Goal: Task Accomplishment & Management: Complete application form

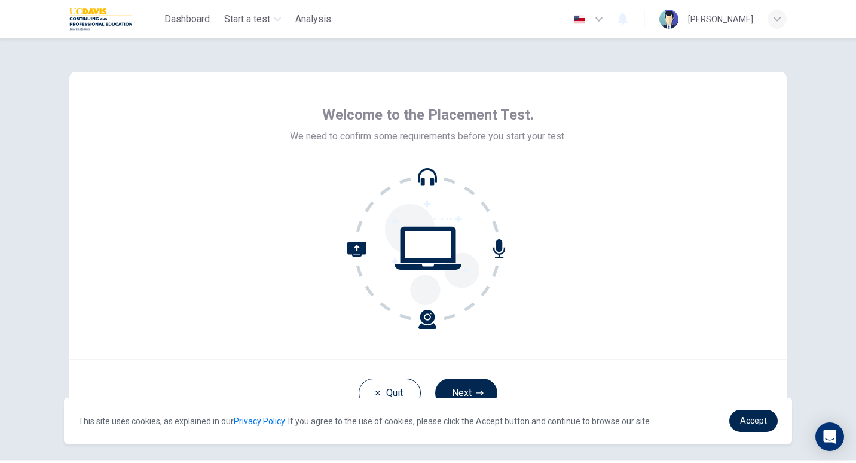
drag, startPoint x: 578, startPoint y: 282, endPoint x: 429, endPoint y: 179, distance: 180.9
click at [429, 179] on icon at bounding box center [427, 247] width 161 height 161
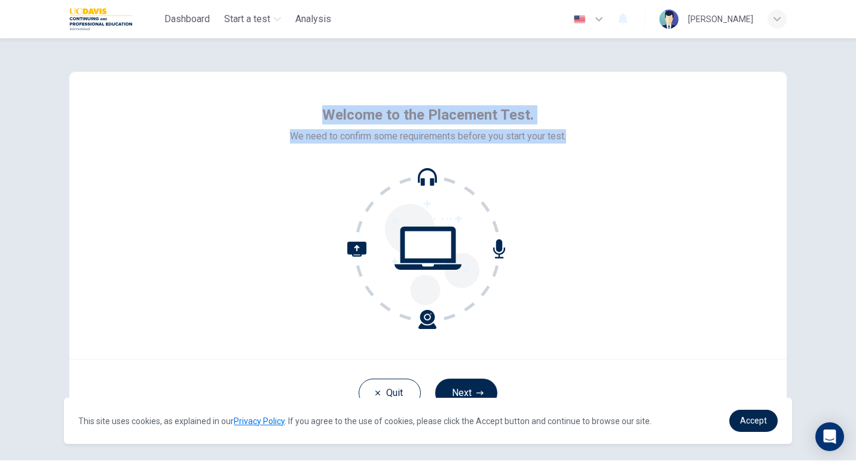
drag, startPoint x: 429, startPoint y: 179, endPoint x: 855, endPoint y: 80, distance: 437.5
click at [855, 80] on div "Welcome to the Placement Test. We need to confirm some requirements before you …" at bounding box center [428, 250] width 856 height 424
click at [759, 139] on div "Welcome to the Placement Test. We need to confirm some requirements before you …" at bounding box center [427, 215] width 717 height 287
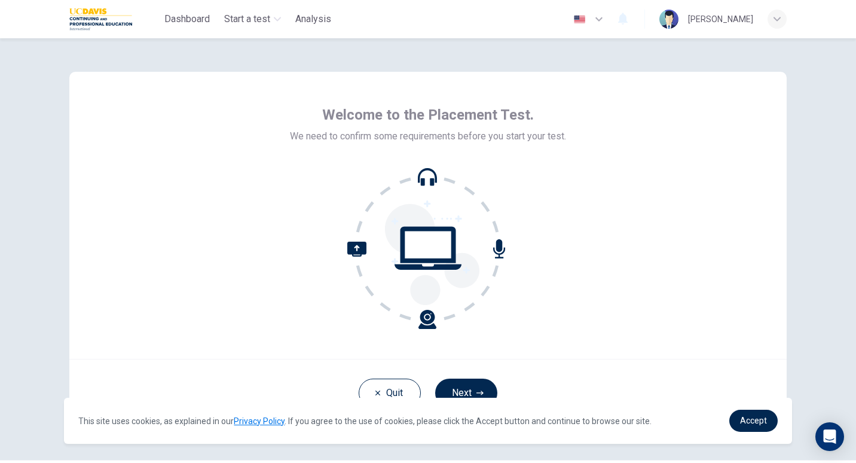
click at [759, 139] on div "Welcome to the Placement Test. We need to confirm some requirements before you …" at bounding box center [427, 215] width 717 height 287
click at [807, 16] on header "Dashboard Start a test Analysis English en ​ [PERSON_NAME]" at bounding box center [428, 19] width 856 height 38
click at [792, 112] on div "Welcome to the Placement Test. We need to confirm some requirements before you …" at bounding box center [427, 248] width 755 height 421
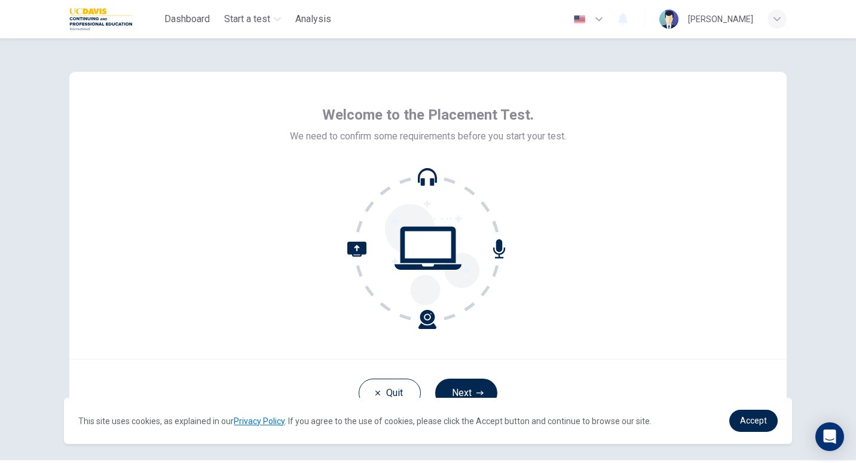
click at [792, 112] on div "Welcome to the Placement Test. We need to confirm some requirements before you …" at bounding box center [427, 248] width 755 height 421
click at [700, 142] on div "Welcome to the Placement Test. We need to confirm some requirements before you …" at bounding box center [427, 215] width 717 height 287
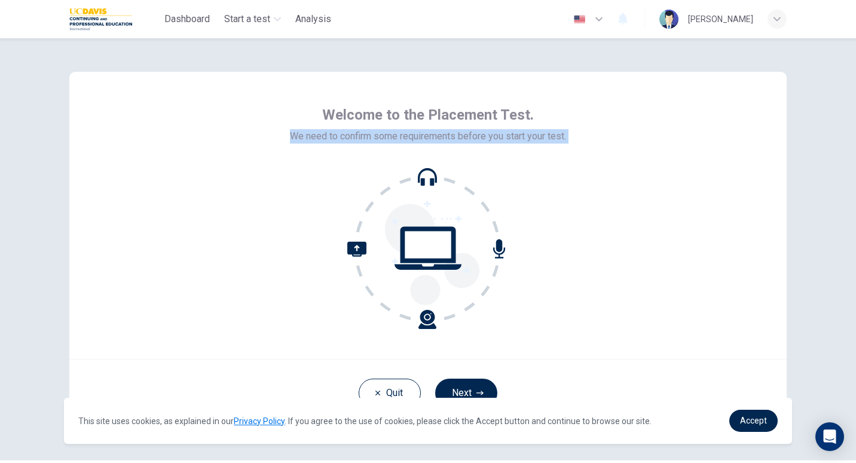
click at [700, 142] on div "Welcome to the Placement Test. We need to confirm some requirements before you …" at bounding box center [427, 215] width 717 height 287
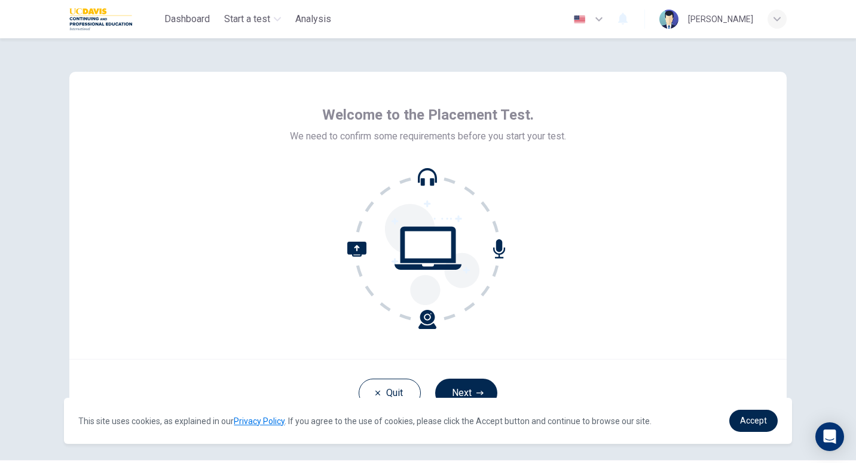
click at [700, 142] on div "Welcome to the Placement Test. We need to confirm some requirements before you …" at bounding box center [427, 215] width 717 height 287
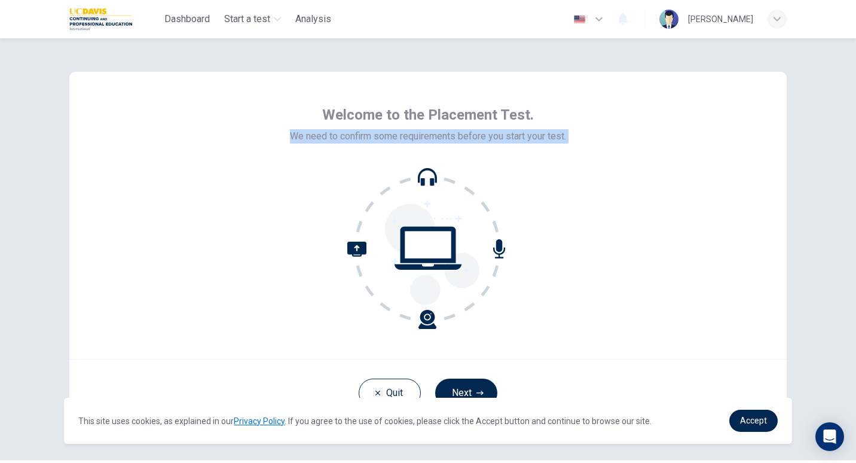
click at [700, 142] on div "Welcome to the Placement Test. We need to confirm some requirements before you …" at bounding box center [427, 215] width 717 height 287
click at [717, 130] on div "Welcome to the Placement Test. We need to confirm some requirements before you …" at bounding box center [427, 215] width 717 height 287
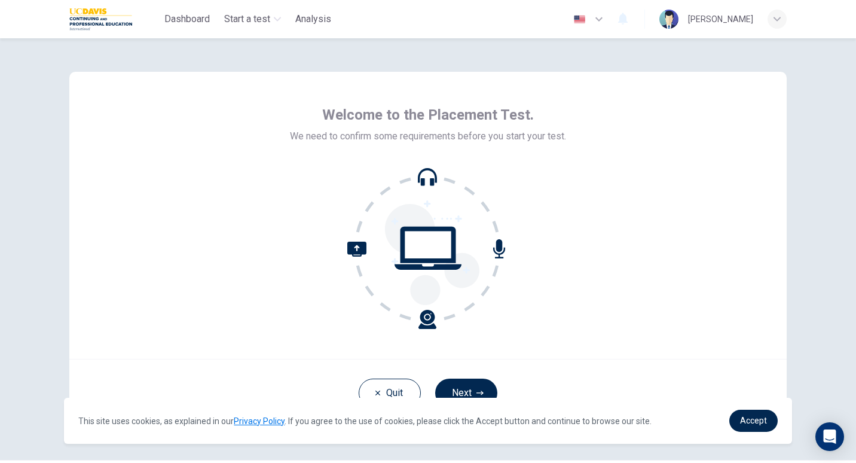
click at [717, 130] on div "Welcome to the Placement Test. We need to confirm some requirements before you …" at bounding box center [427, 215] width 717 height 287
click at [735, 94] on div "Welcome to the Placement Test. We need to confirm some requirements before you …" at bounding box center [427, 215] width 717 height 287
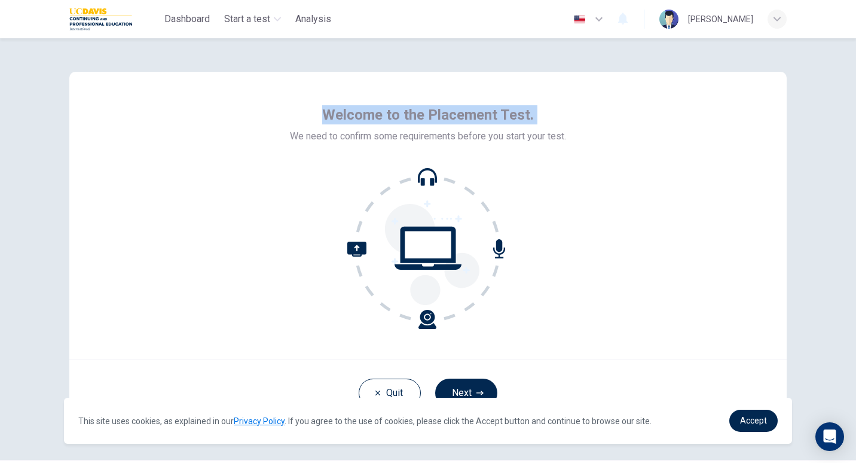
click at [792, 43] on div "Welcome to the Placement Test. We need to confirm some requirements before you …" at bounding box center [427, 248] width 755 height 421
click at [806, 48] on div "Welcome to the Placement Test. We need to confirm some requirements before you …" at bounding box center [428, 250] width 856 height 424
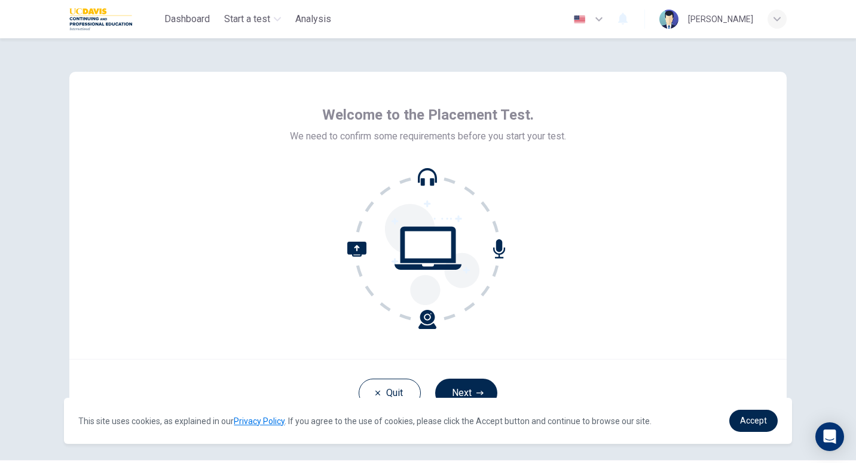
click at [806, 48] on div "Welcome to the Placement Test. We need to confirm some requirements before you …" at bounding box center [428, 250] width 856 height 424
click at [774, 62] on div "Welcome to the Placement Test. We need to confirm some requirements before you …" at bounding box center [427, 248] width 755 height 421
click at [429, 11] on div "Dashboard Start a test Analysis English en ​ [PERSON_NAME]" at bounding box center [427, 19] width 717 height 38
drag, startPoint x: 808, startPoint y: 311, endPoint x: 816, endPoint y: 367, distance: 56.7
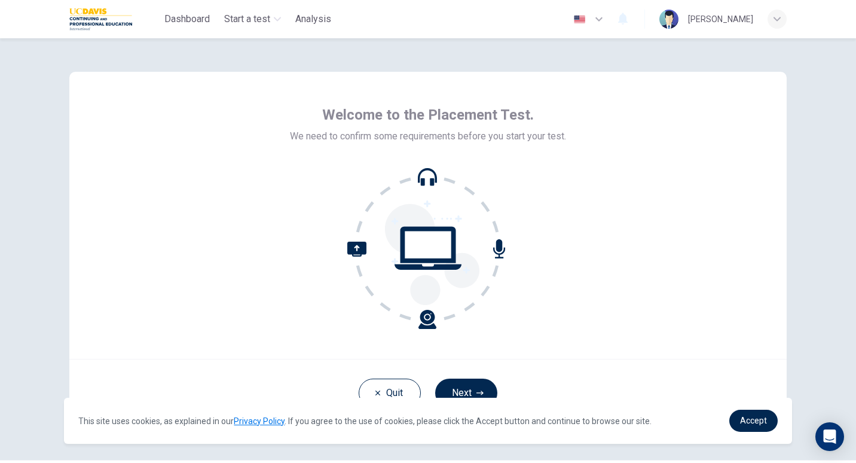
click at [816, 367] on div "Welcome to the Placement Test. We need to confirm some requirements before you …" at bounding box center [428, 250] width 856 height 424
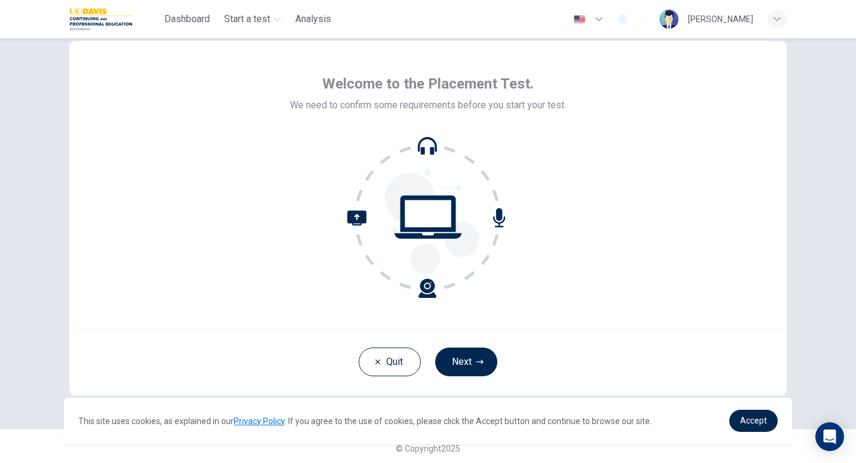
scroll to position [32, 0]
click at [473, 350] on button "Next" at bounding box center [466, 361] width 62 height 29
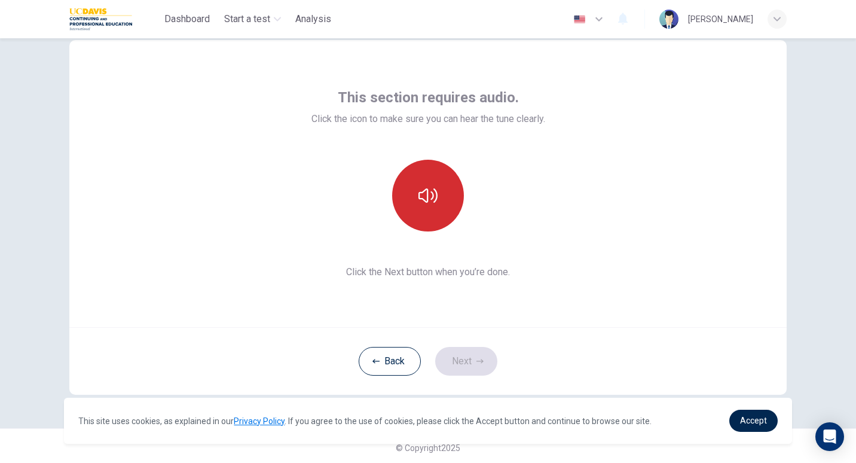
click at [428, 188] on icon "button" at bounding box center [427, 195] width 19 height 19
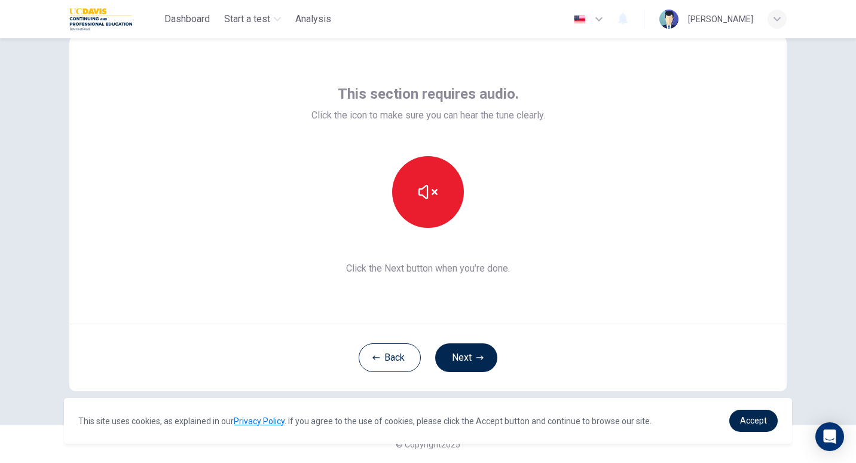
scroll to position [35, 0]
click at [396, 354] on button "Back" at bounding box center [390, 357] width 62 height 29
